Goal: Transaction & Acquisition: Download file/media

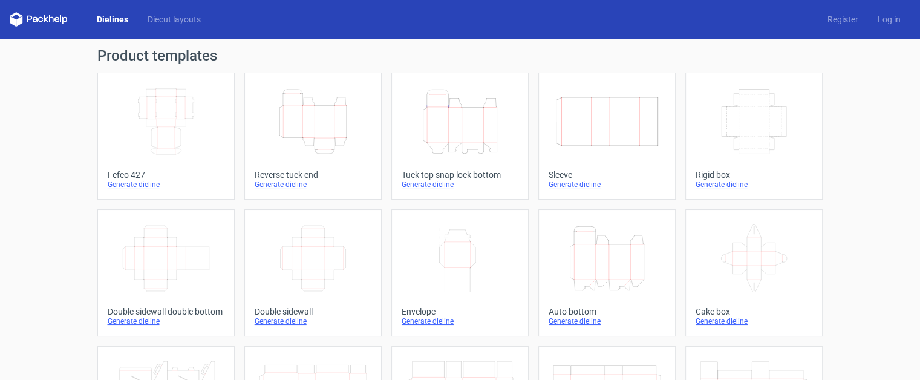
scroll to position [20, 0]
click at [582, 320] on div "Generate dieline" at bounding box center [607, 321] width 117 height 10
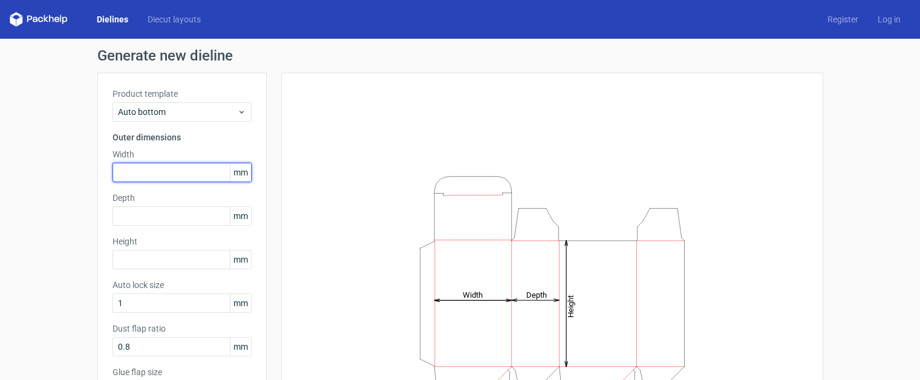
click at [189, 181] on input "text" at bounding box center [182, 172] width 139 height 19
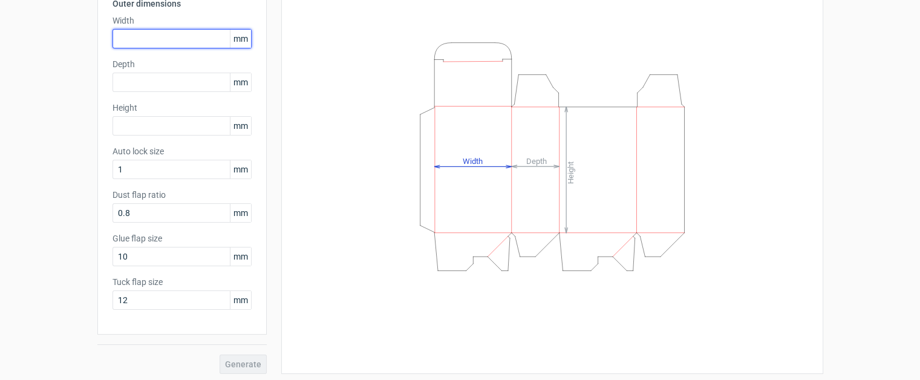
scroll to position [137, 0]
type input "68"
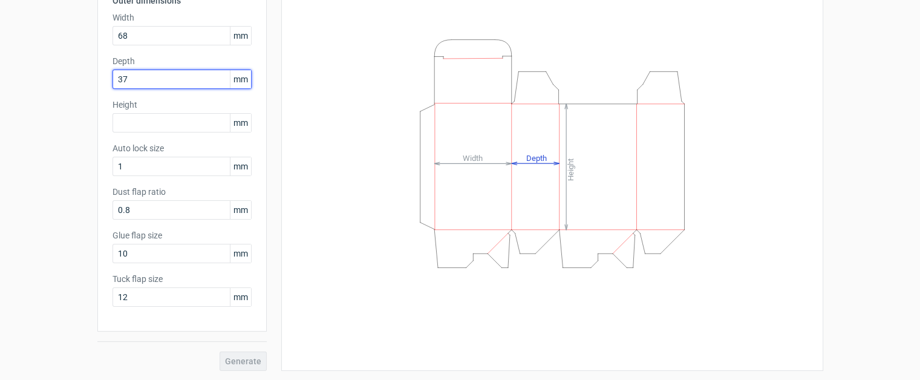
type input "37"
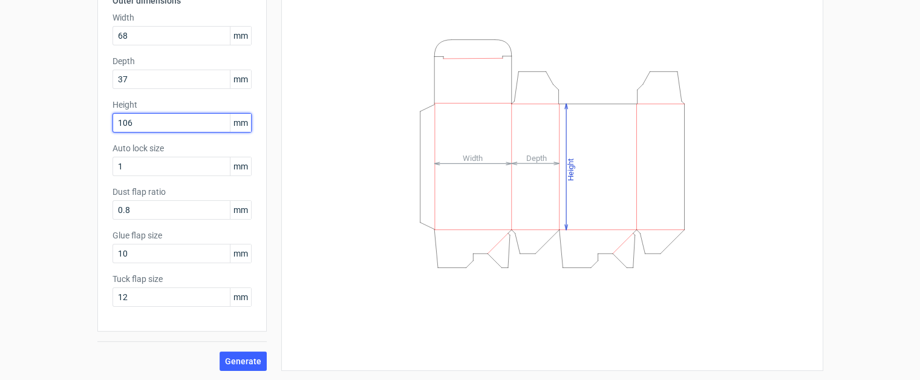
type input "106"
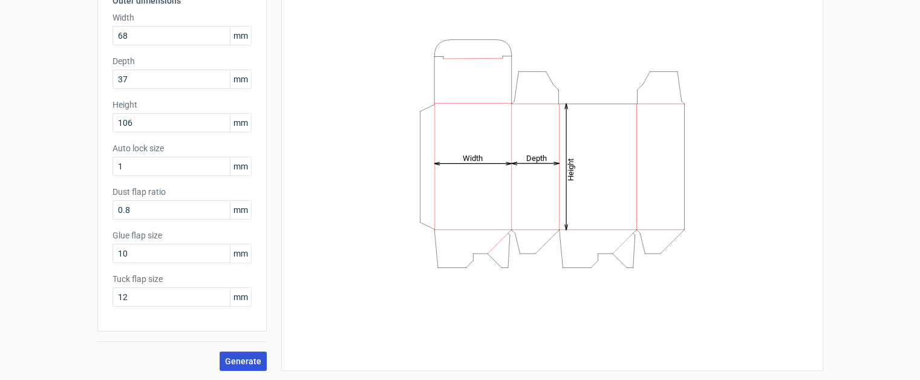
click at [246, 359] on span "Generate" at bounding box center [243, 361] width 36 height 8
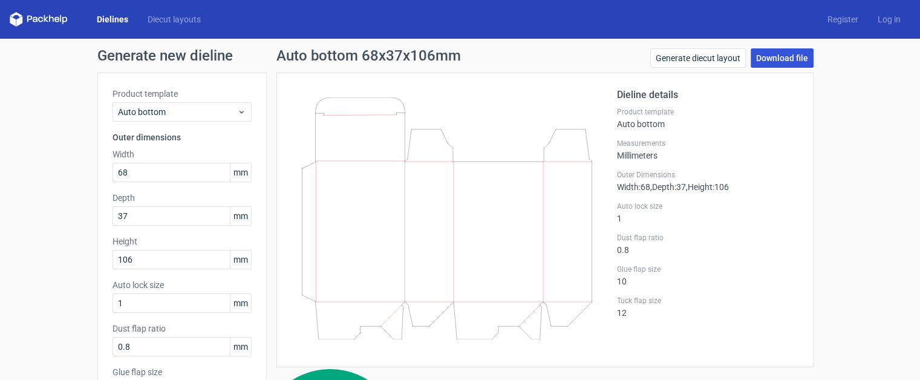
click at [784, 59] on link "Download file" at bounding box center [782, 57] width 63 height 19
